Goal: Task Accomplishment & Management: Use online tool/utility

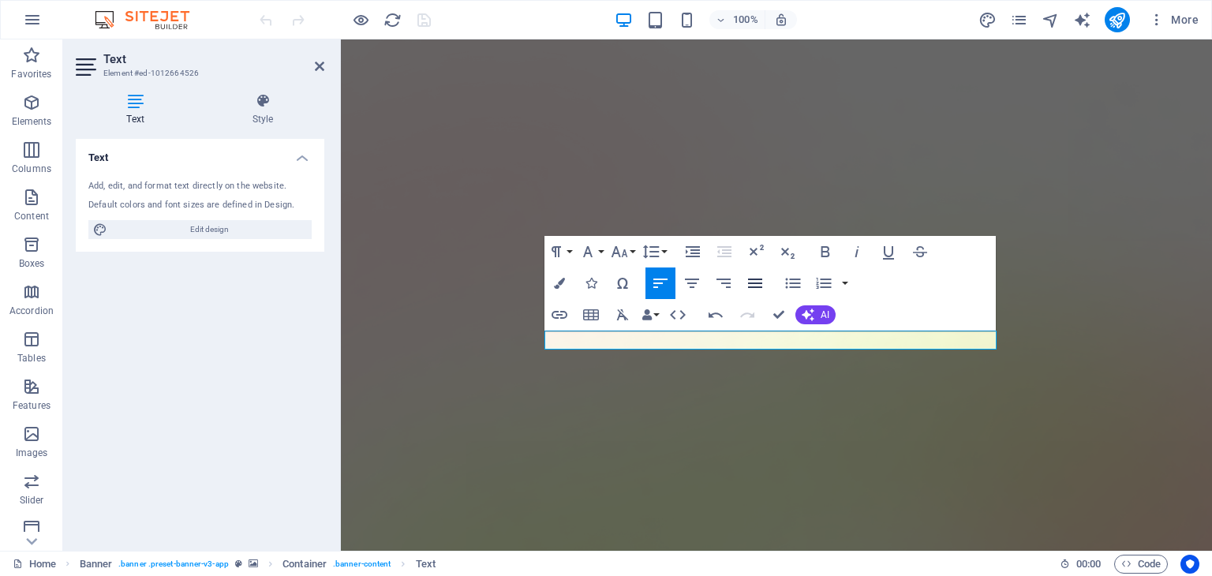
click at [762, 275] on icon "button" at bounding box center [755, 283] width 19 height 19
click at [753, 282] on icon "button" at bounding box center [755, 283] width 19 height 19
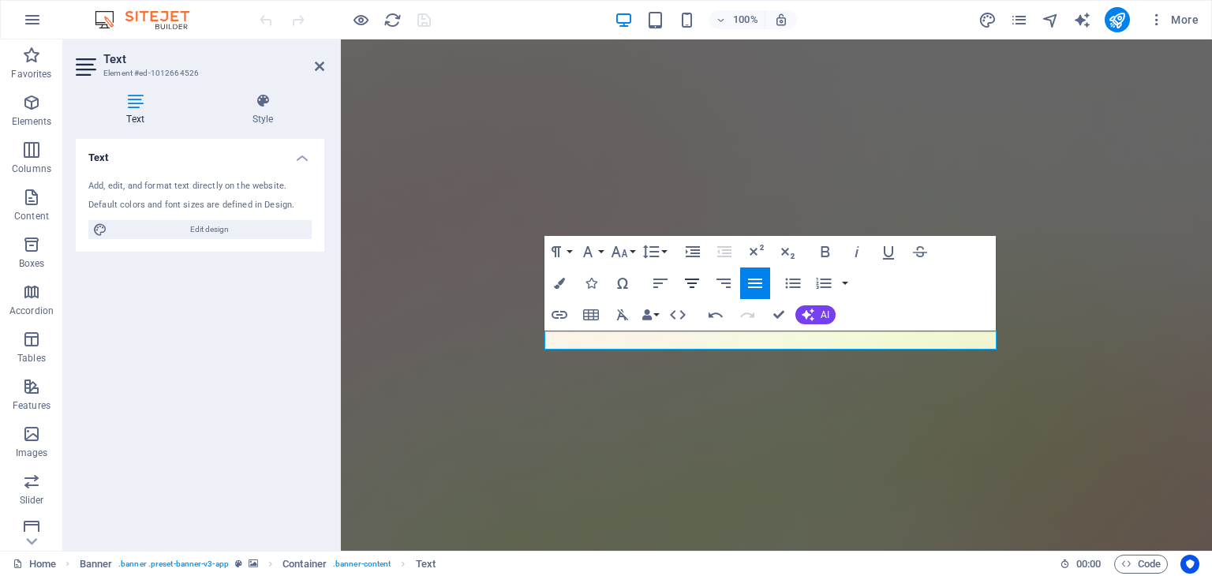
click at [699, 284] on icon "button" at bounding box center [692, 283] width 19 height 19
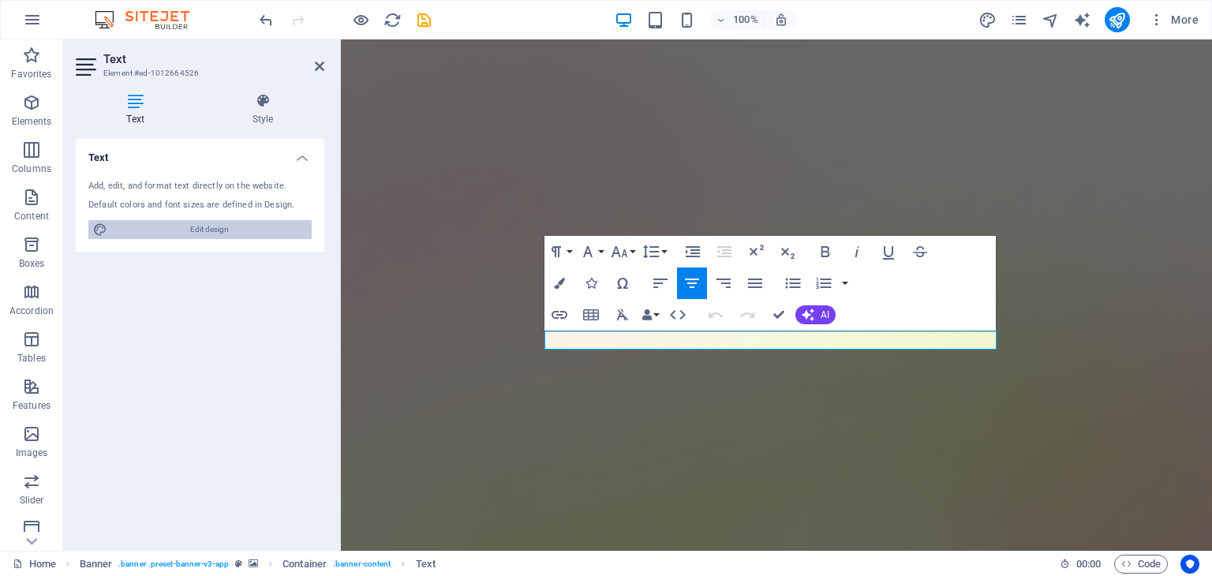
click at [275, 231] on span "Edit design" at bounding box center [209, 229] width 195 height 19
select select "600"
select select "px"
select select "600"
select select "px"
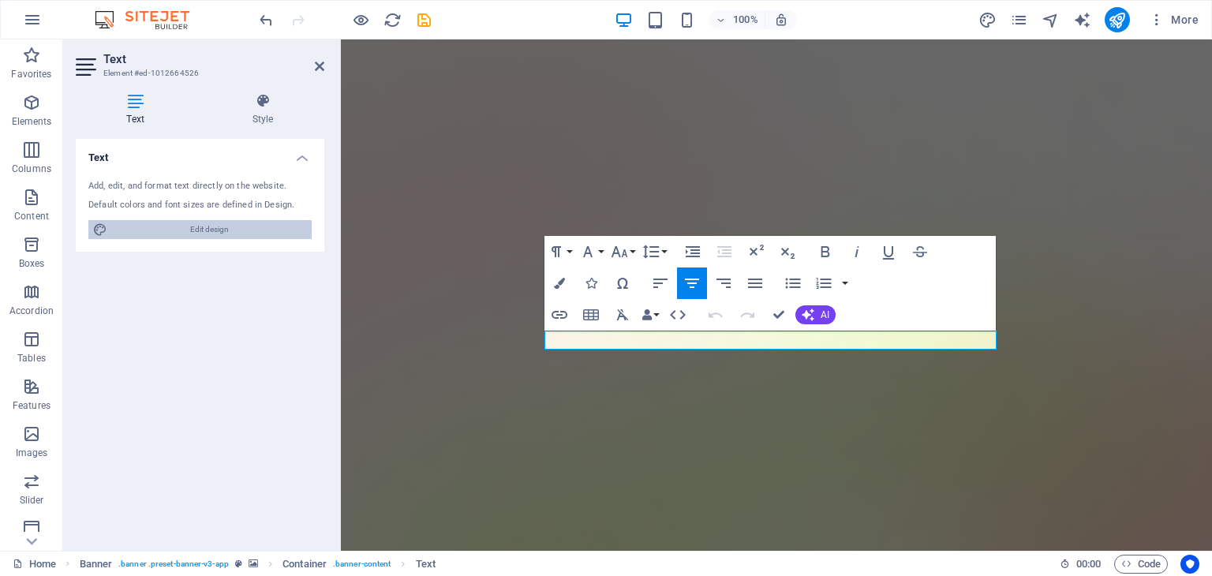
select select "rem"
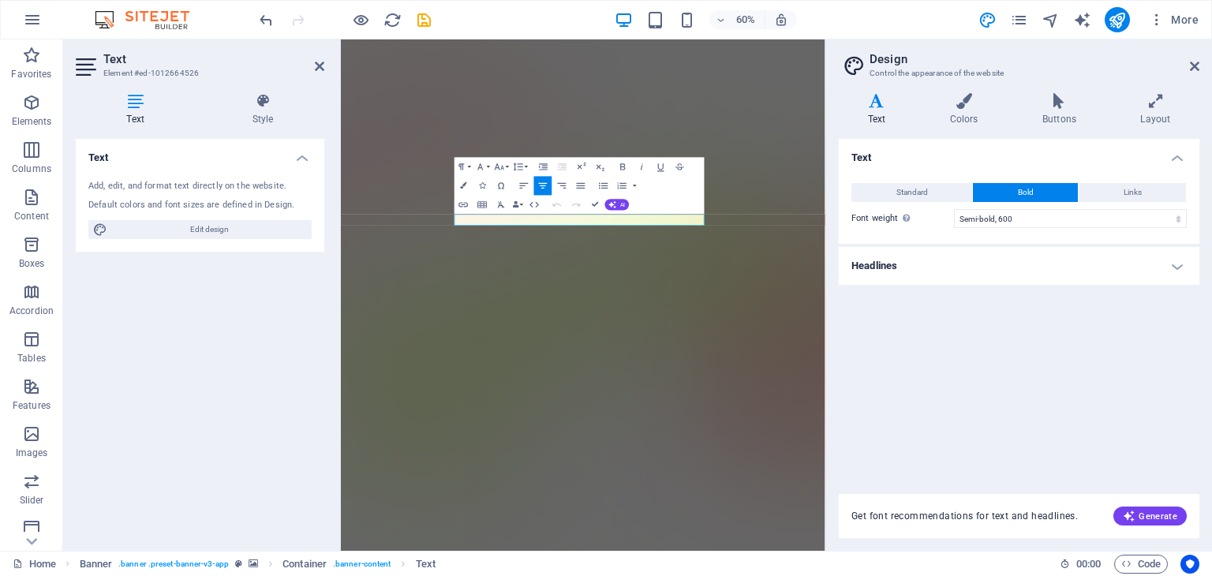
click at [1034, 275] on h4 "Headlines" at bounding box center [1019, 266] width 361 height 38
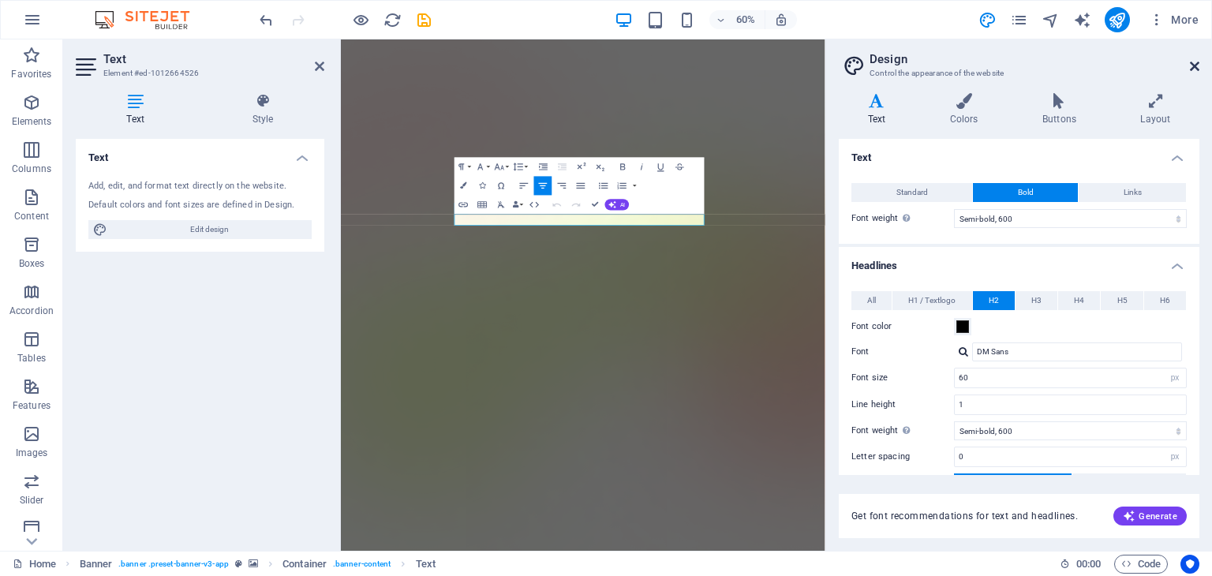
click at [1194, 68] on icon at bounding box center [1194, 66] width 9 height 13
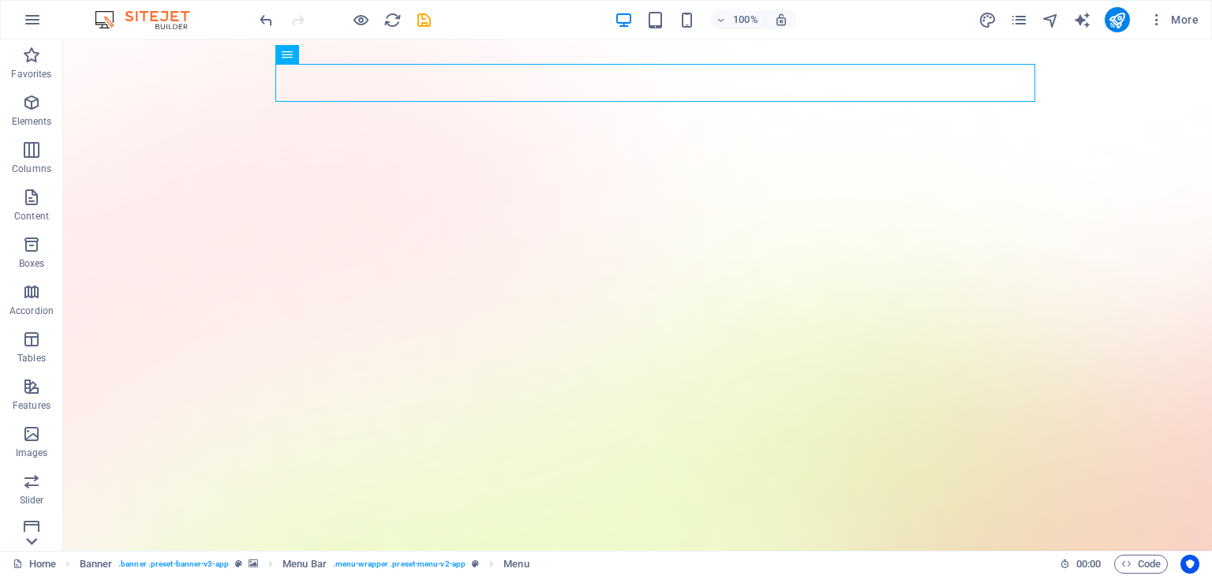
click at [35, 534] on icon at bounding box center [32, 541] width 22 height 22
click at [22, 325] on icon "button" at bounding box center [31, 329] width 19 height 19
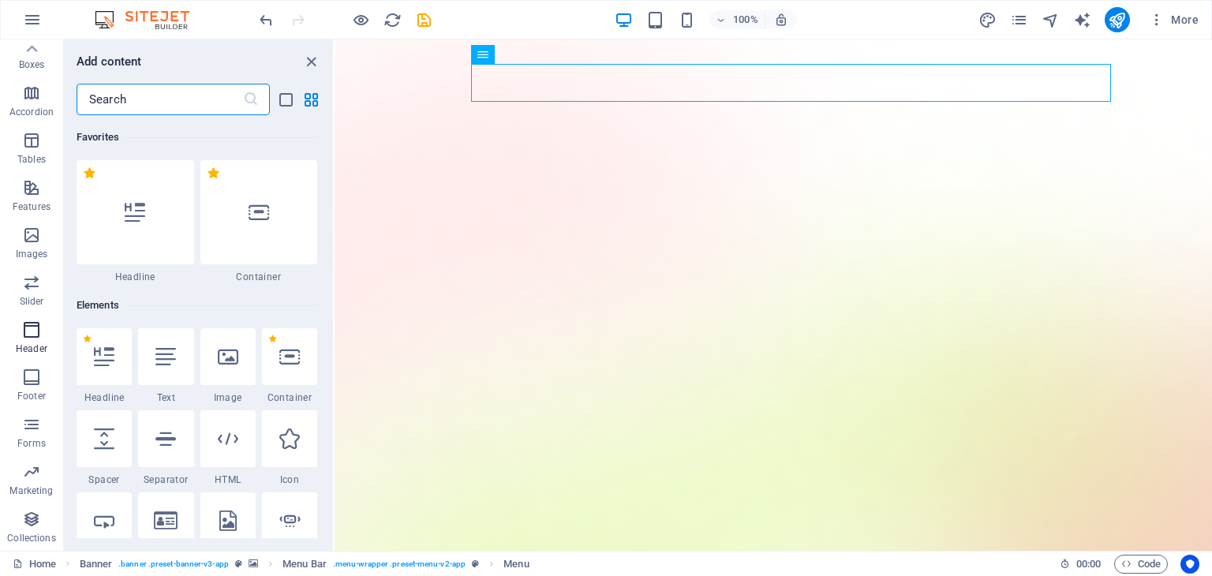
scroll to position [9505, 0]
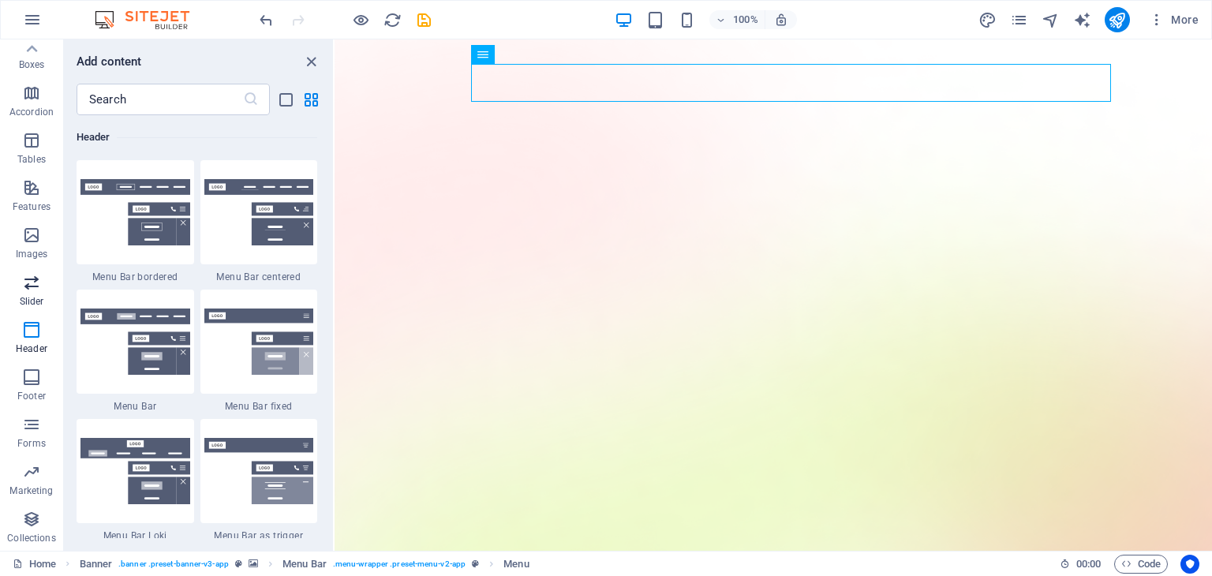
click at [19, 274] on span "Slider" at bounding box center [31, 292] width 63 height 38
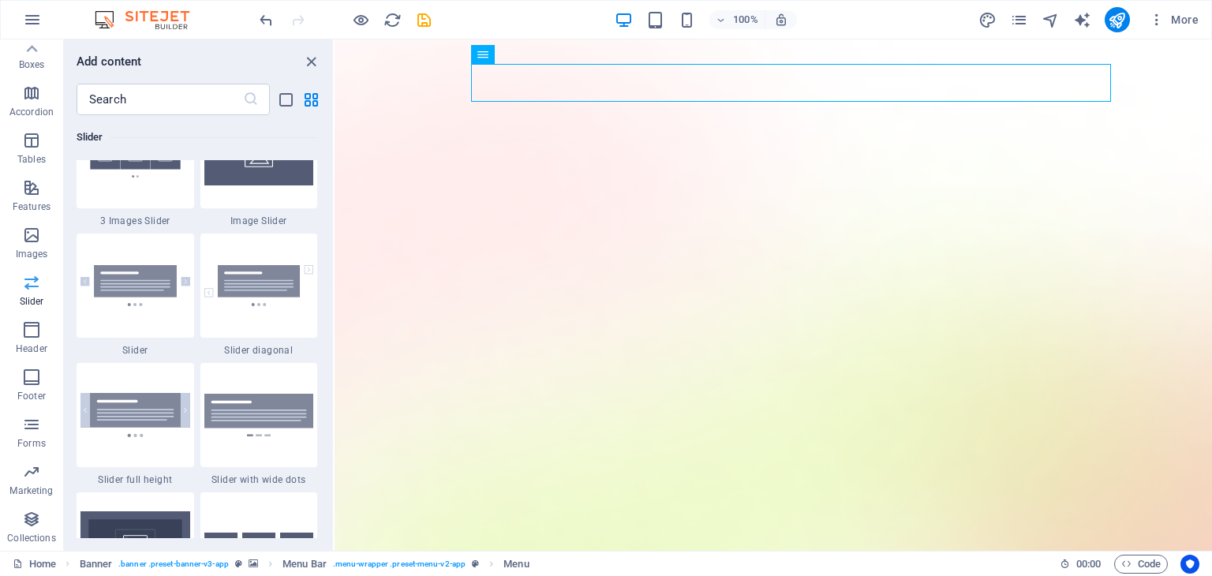
scroll to position [8949, 0]
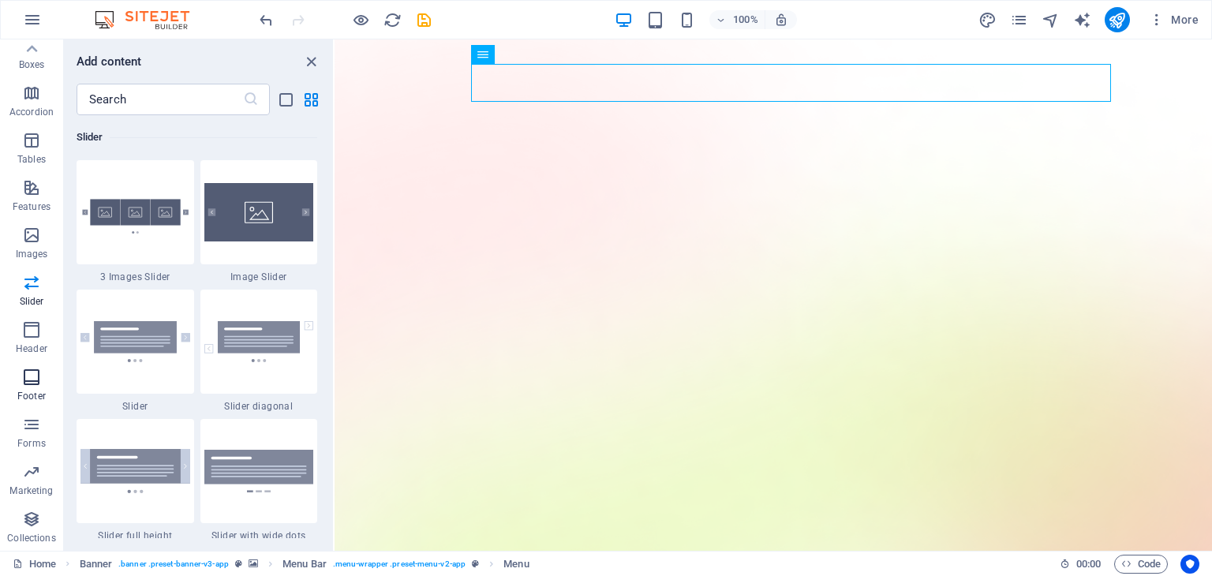
click at [39, 362] on button "Footer" at bounding box center [31, 385] width 63 height 47
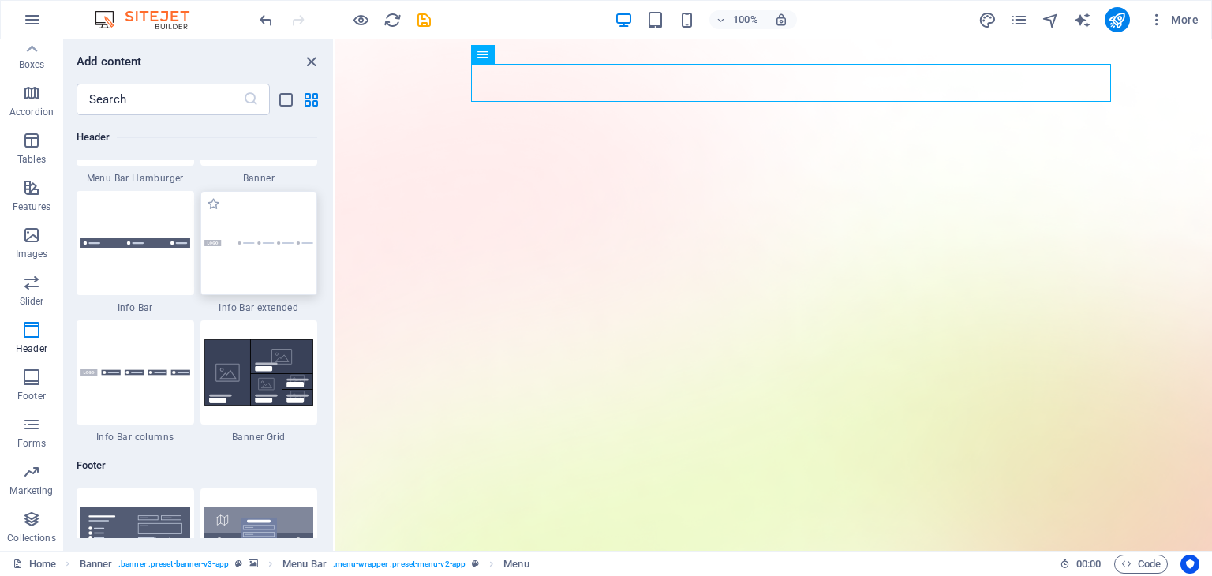
scroll to position [10120, 0]
drag, startPoint x: 664, startPoint y: 432, endPoint x: 335, endPoint y: 458, distance: 330.2
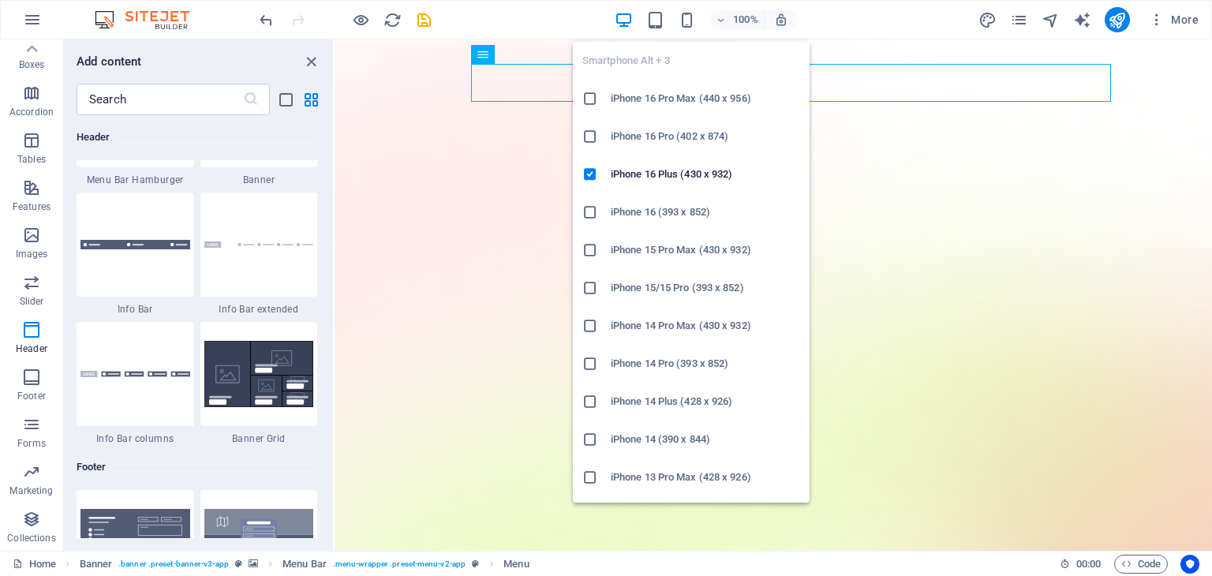
click at [673, 99] on h6 "iPhone 16 Pro Max (440 x 956)" at bounding box center [705, 98] width 189 height 19
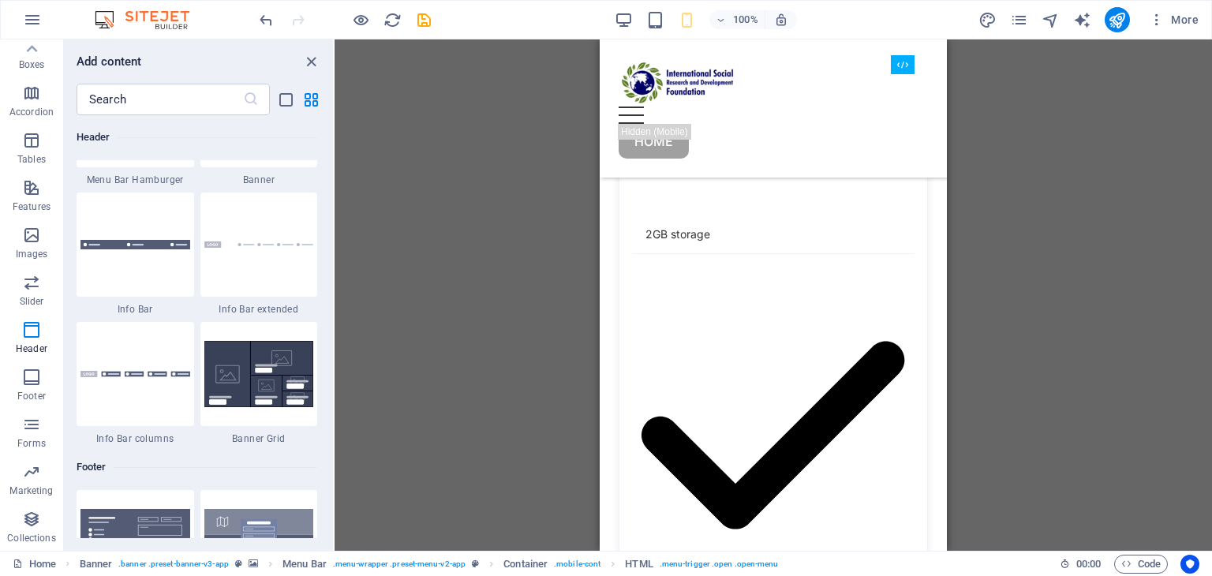
scroll to position [0, 0]
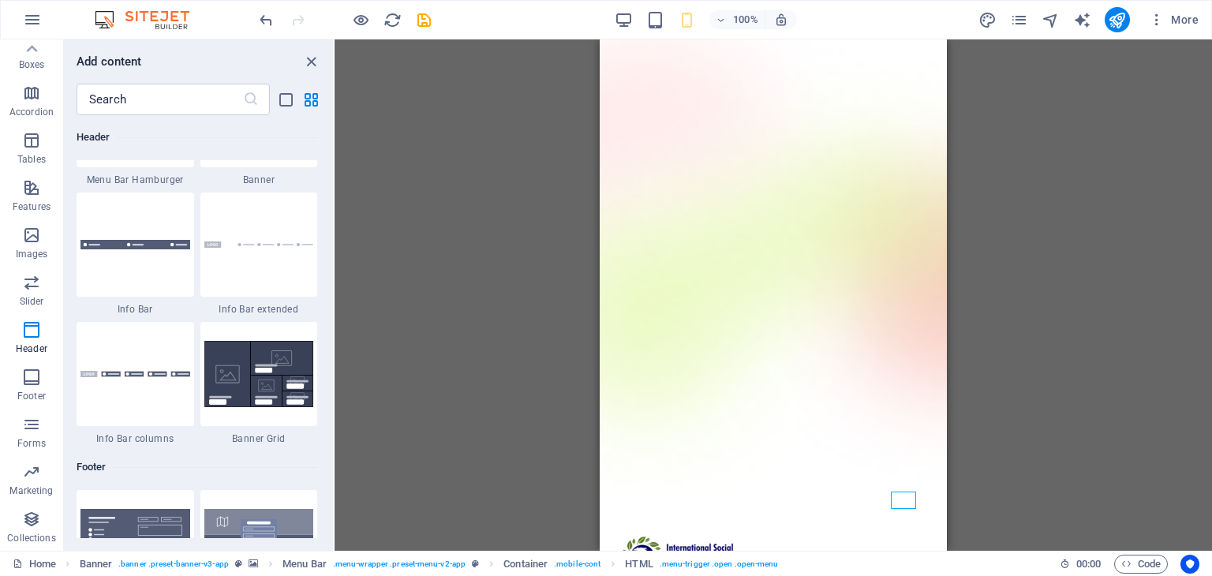
drag, startPoint x: 942, startPoint y: 70, endPoint x: 1598, endPoint y: 75, distance: 656.0
